Goal: Task Accomplishment & Management: Complete application form

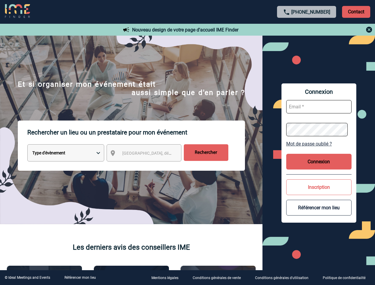
click at [187, 142] on p "Rechercher un lieu ou un prestataire pour mon événement" at bounding box center [136, 133] width 218 height 24
click at [356, 12] on p "Contact" at bounding box center [356, 12] width 28 height 12
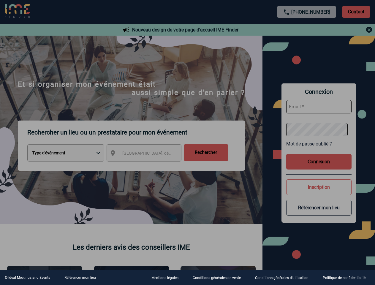
click at [307, 30] on div at bounding box center [187, 142] width 375 height 285
click at [149, 154] on div at bounding box center [187, 142] width 375 height 285
click at [319, 144] on div at bounding box center [187, 142] width 375 height 285
click at [319, 161] on div at bounding box center [187, 142] width 375 height 285
click at [319, 187] on div at bounding box center [187, 142] width 375 height 285
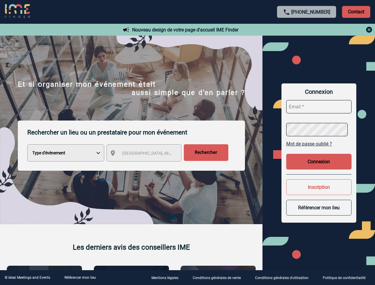
click at [319, 207] on button "Référencer mon lieu" at bounding box center [318, 208] width 65 height 16
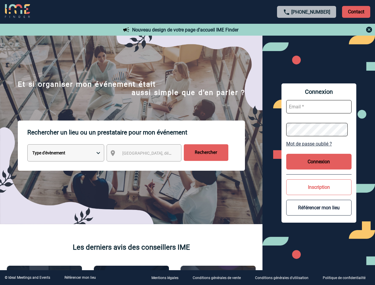
click at [80, 278] on link "Référencer mon lieu" at bounding box center [79, 277] width 31 height 4
